Goal: Find specific page/section: Find specific page/section

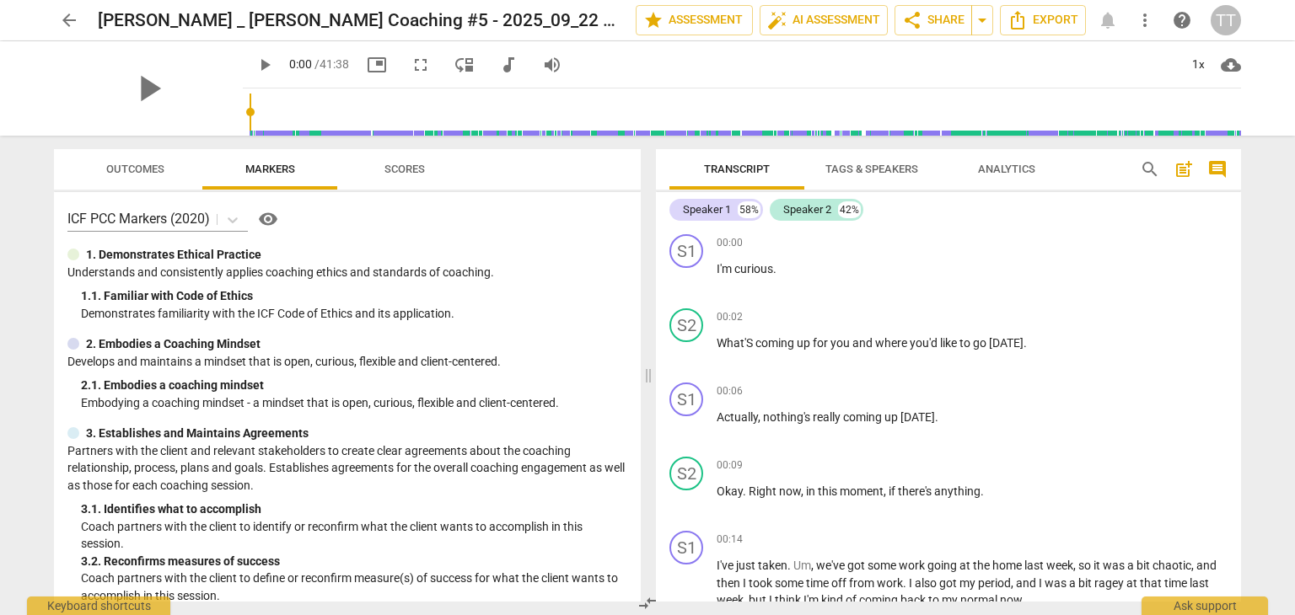
click at [60, 25] on span "arrow_back" at bounding box center [69, 20] width 20 height 20
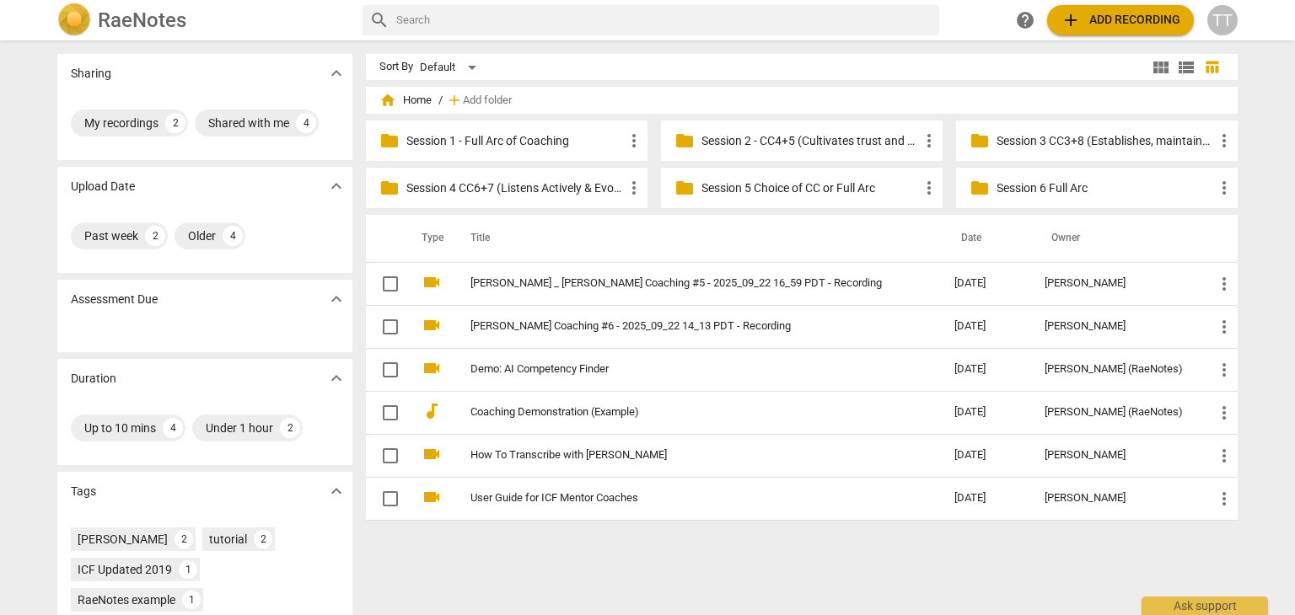
click at [418, 19] on input "text" at bounding box center [664, 20] width 536 height 27
type input "[PERSON_NAME]"
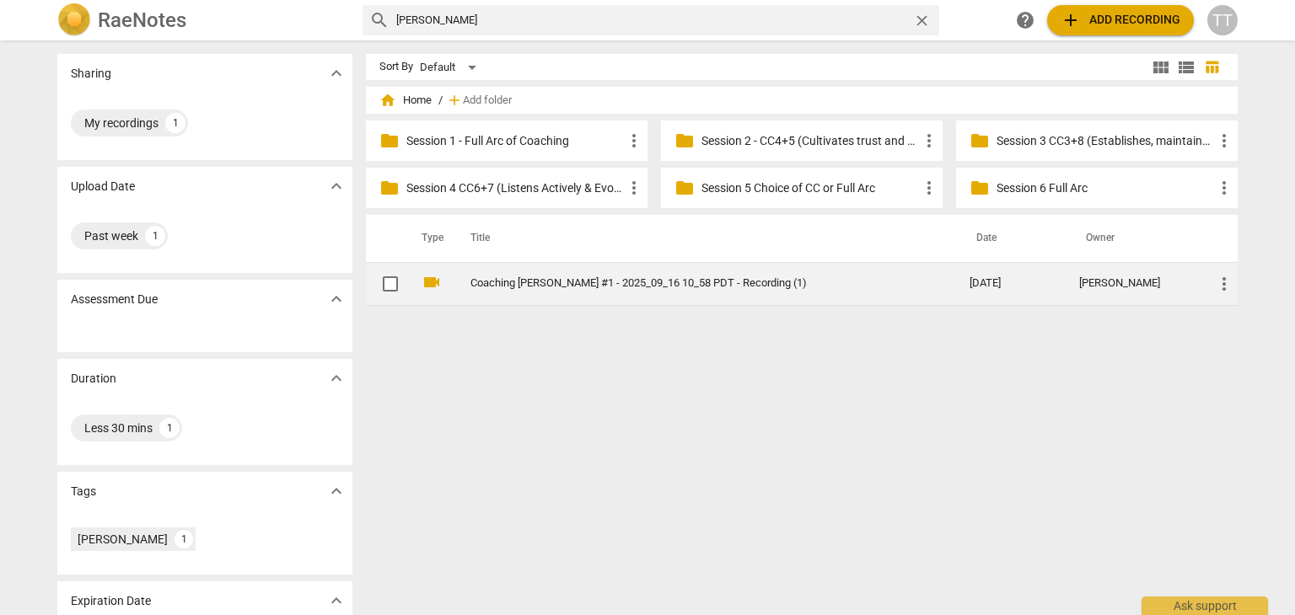
click at [507, 292] on td "Coaching [PERSON_NAME] #1 - 2025_09_16 10_58 PDT - Recording (1)" at bounding box center [703, 283] width 506 height 43
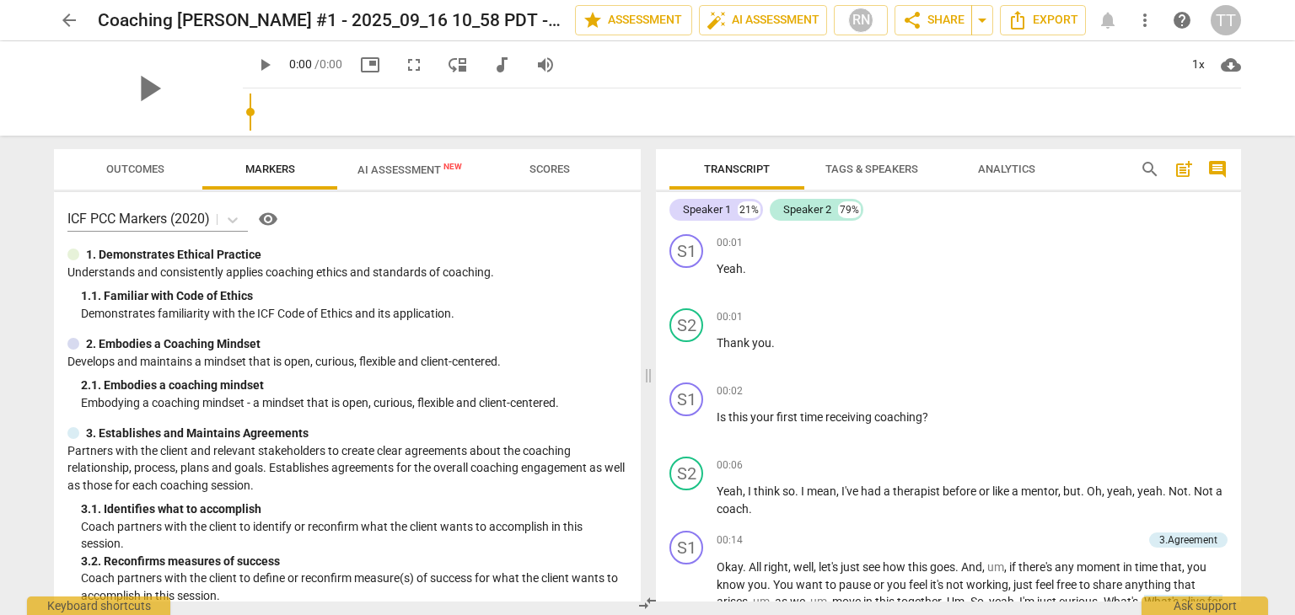
click at [416, 170] on span "AI Assessment New" at bounding box center [409, 170] width 105 height 13
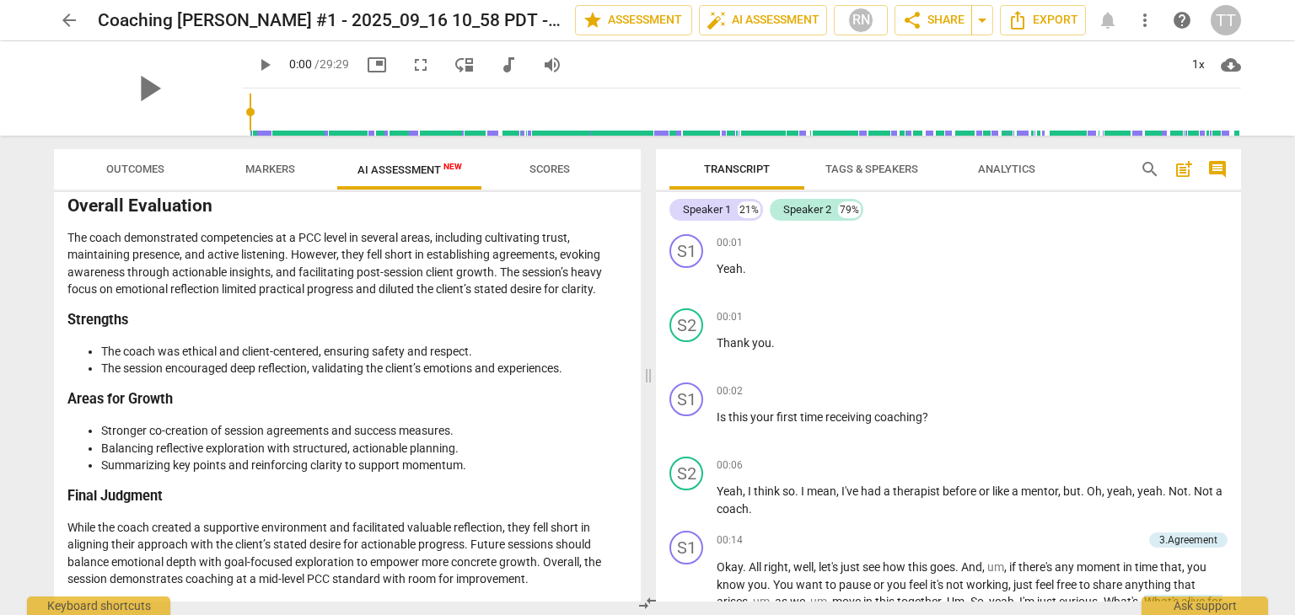
scroll to position [3074, 0]
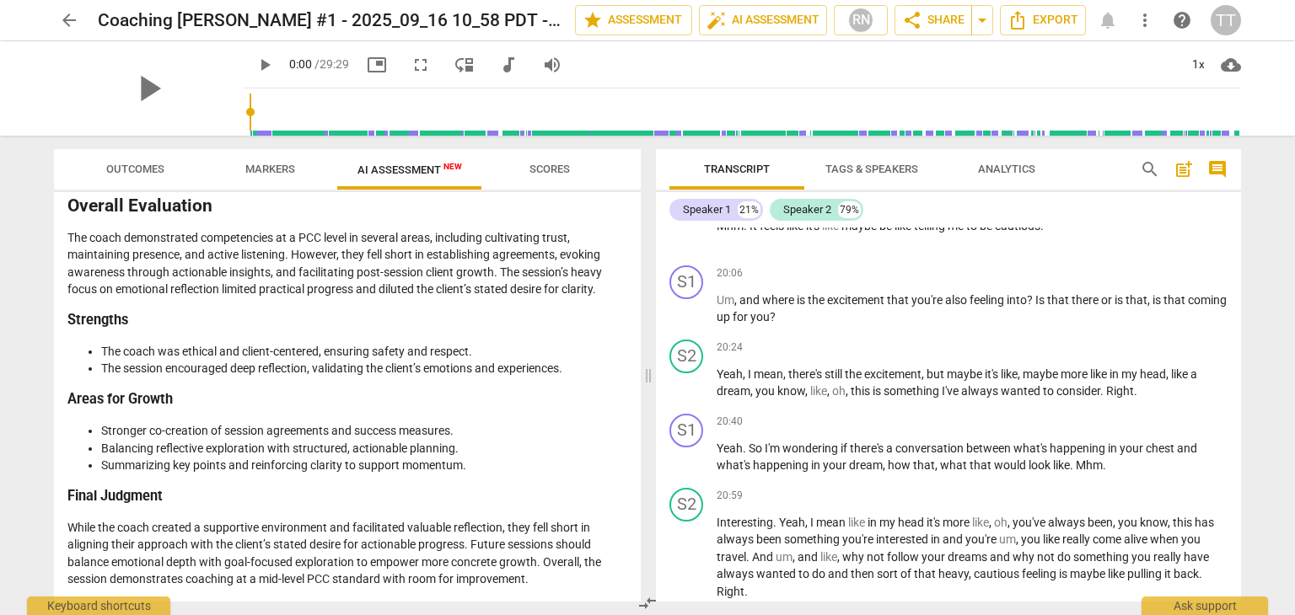
scroll to position [1059, 0]
